Goal: Check status: Check status

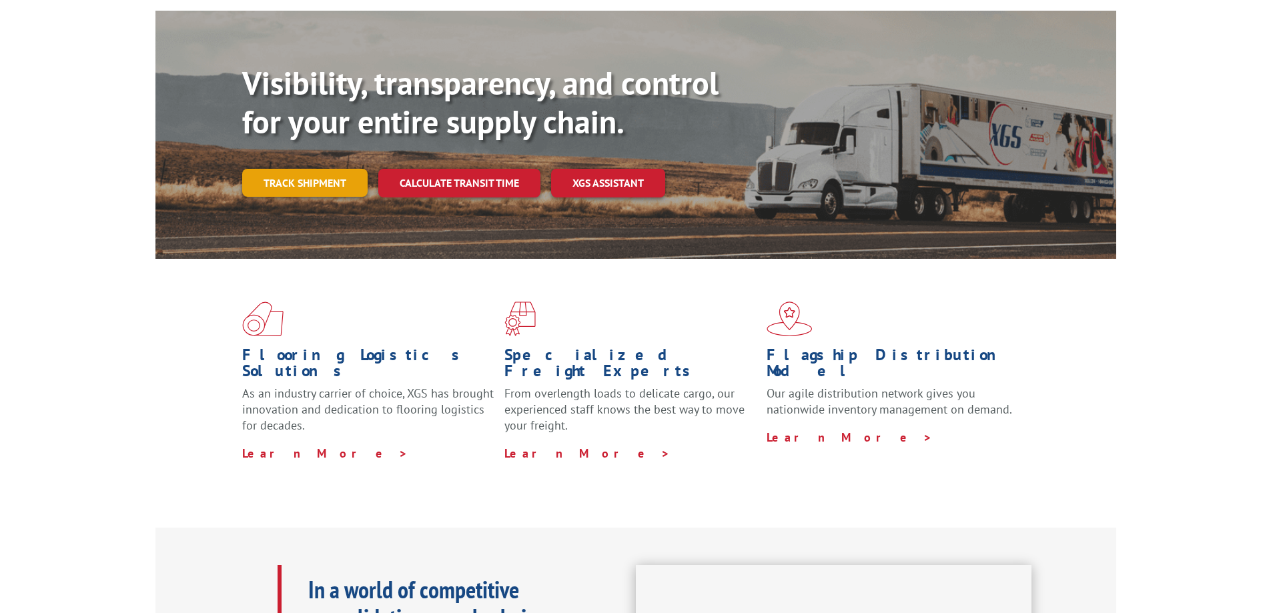
scroll to position [116, 0]
click at [293, 169] on link "Track shipment" at bounding box center [304, 183] width 125 height 28
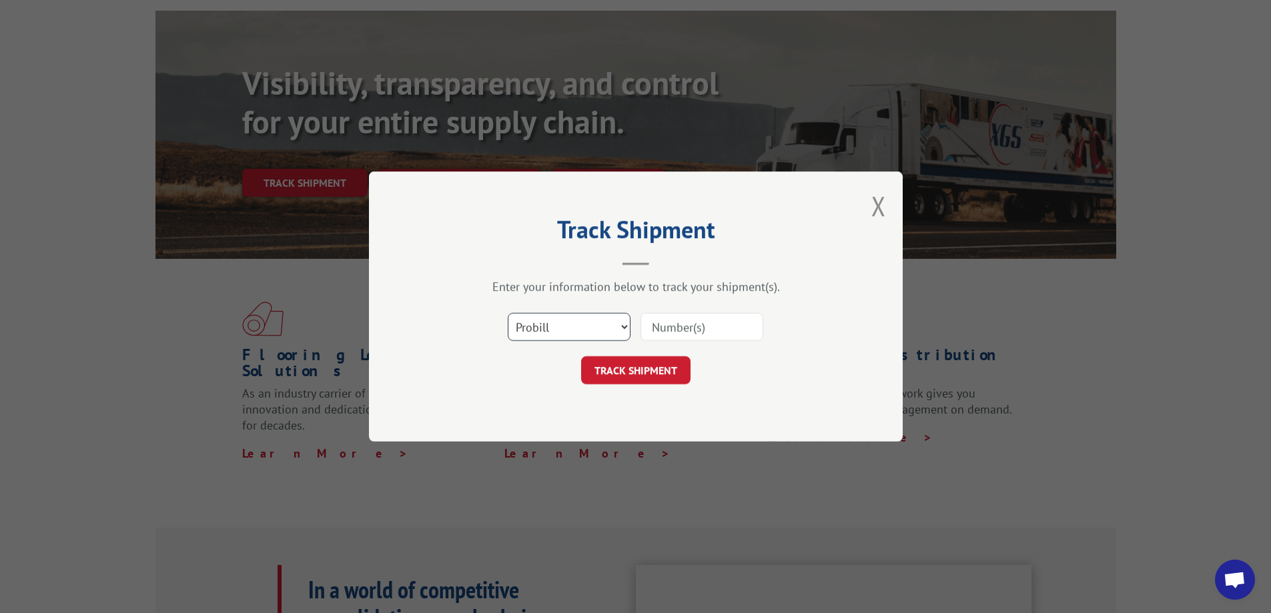
click at [562, 326] on select "Select category... Probill BOL PO" at bounding box center [569, 327] width 123 height 28
select select "po"
click at [508, 313] on select "Select category... Probill BOL PO" at bounding box center [569, 327] width 123 height 28
paste input "65546825"
type input "65546825"
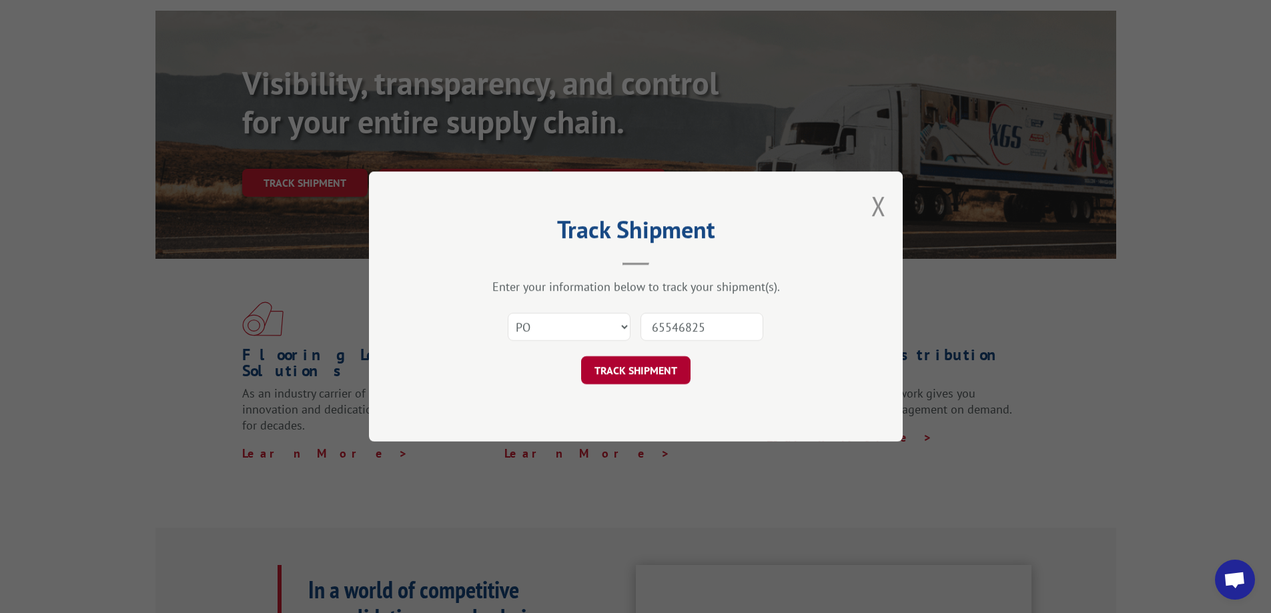
click at [641, 367] on button "TRACK SHIPMENT" at bounding box center [635, 370] width 109 height 28
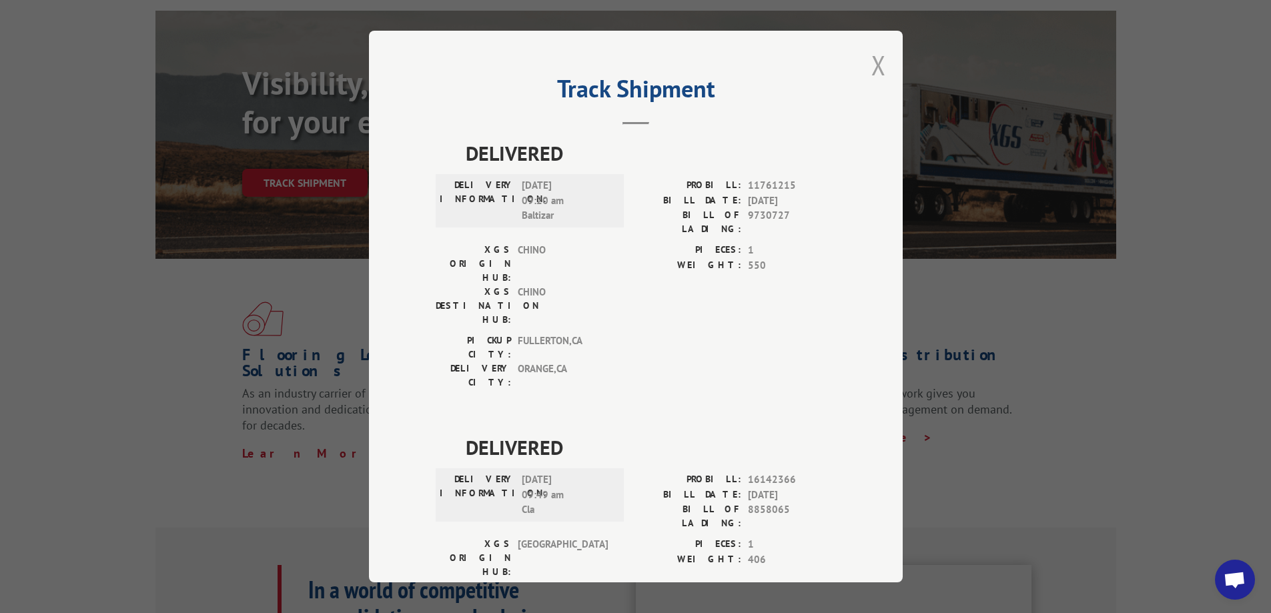
click at [877, 63] on button "Close modal" at bounding box center [878, 64] width 15 height 35
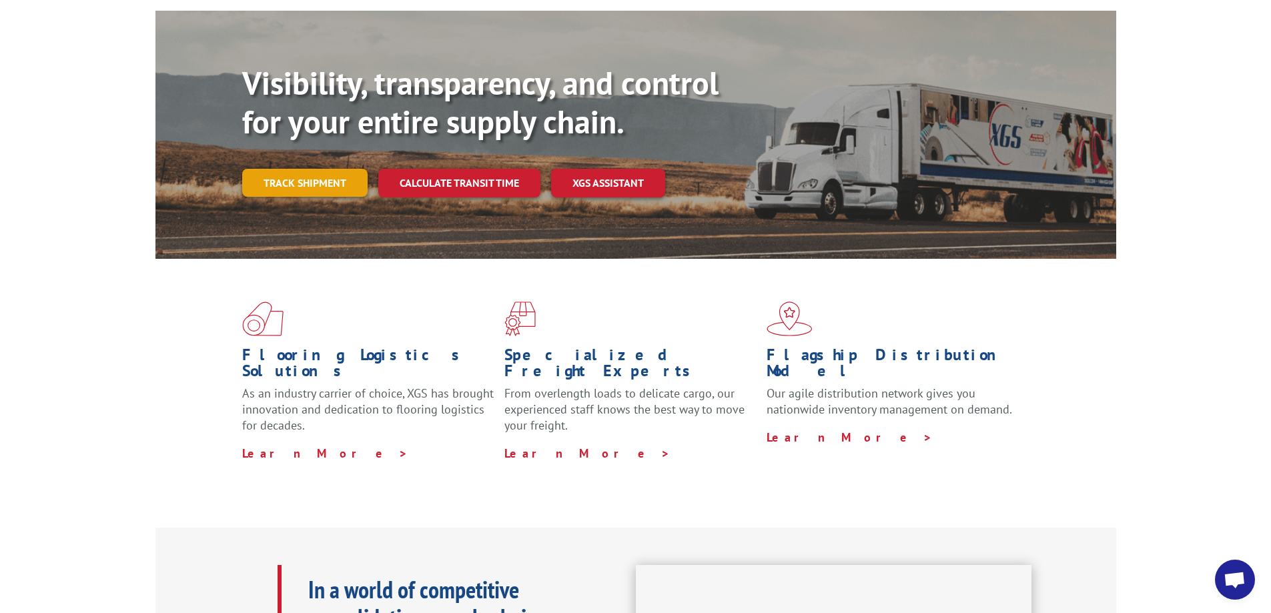
click at [311, 169] on link "Track shipment" at bounding box center [304, 183] width 125 height 28
